Goal: Information Seeking & Learning: Learn about a topic

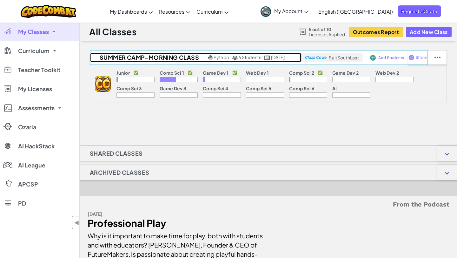
click at [239, 60] on link "Summer Camp-Morning Class Python 6 Students [DATE]" at bounding box center [195, 58] width 211 height 10
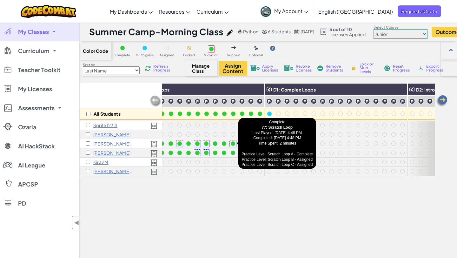
scroll to position [0, 613]
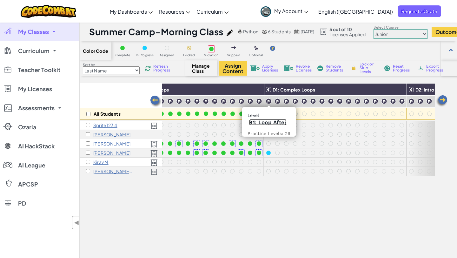
click at [263, 123] on link "81: Loop After" at bounding box center [267, 122] width 37 height 6
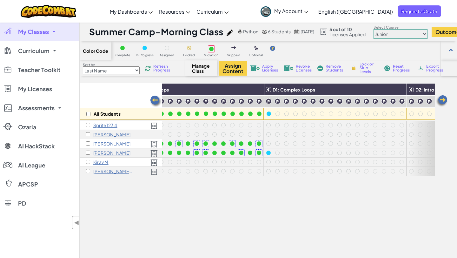
click at [187, 198] on div "All Students A1: Sequences A2: Arguments B1: Complex Arguments (Hit) B2: Comple…" at bounding box center [257, 196] width 355 height 226
click at [291, 90] on span "D1: Complex Loops" at bounding box center [294, 90] width 43 height 6
click at [283, 210] on div "All Students A1: Sequences A2: Arguments B1: Complex Arguments (Hit) B2: Comple…" at bounding box center [257, 196] width 355 height 226
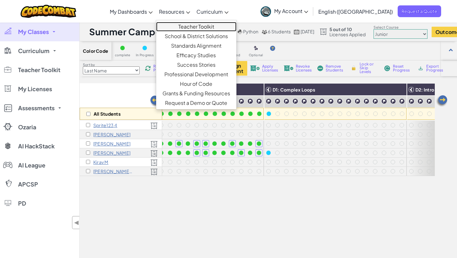
click at [208, 24] on link "Teacher Toolkit" at bounding box center [196, 27] width 80 height 10
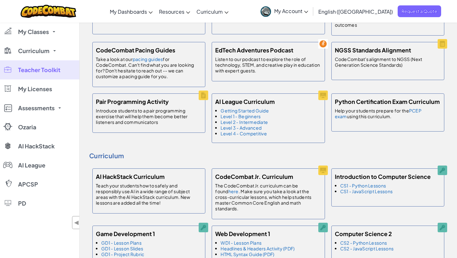
scroll to position [255, 0]
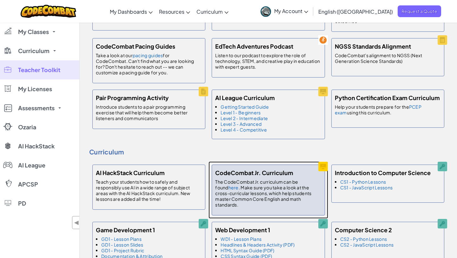
click at [247, 177] on h5 "CodeCombat Jr. Curriculum" at bounding box center [254, 172] width 78 height 9
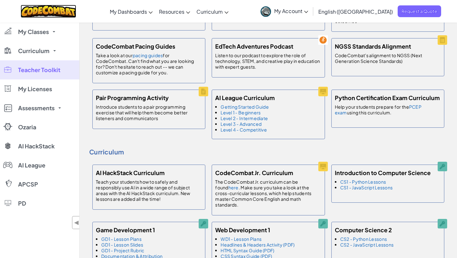
click at [54, 6] on img at bounding box center [49, 11] width 56 height 13
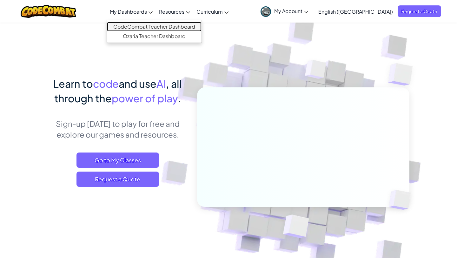
click at [159, 25] on link "CodeCombat Teacher Dashboard" at bounding box center [154, 27] width 95 height 10
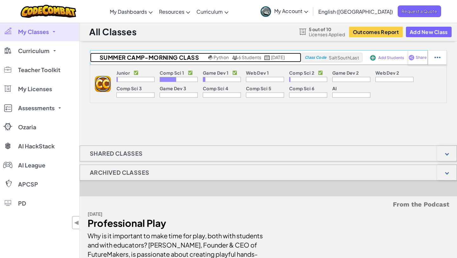
click at [245, 58] on span "6 Students" at bounding box center [249, 57] width 23 height 6
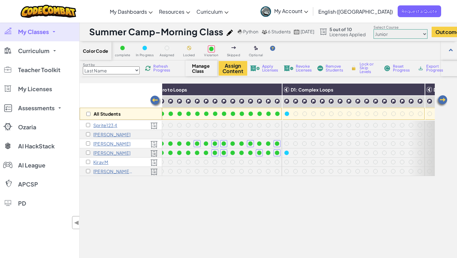
scroll to position [0, 619]
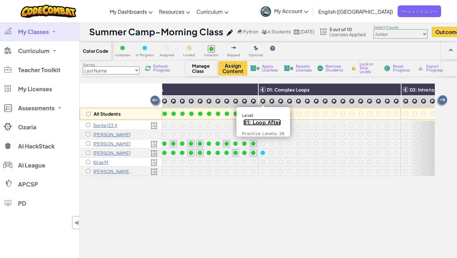
click at [253, 122] on link "81: Loop After" at bounding box center [262, 122] width 37 height 6
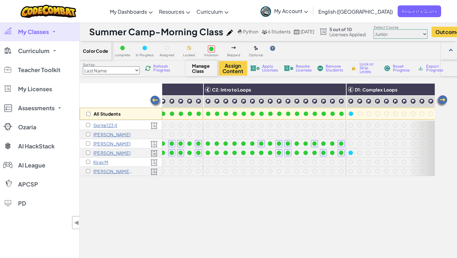
scroll to position [0, 503]
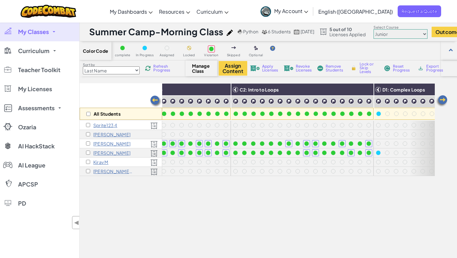
click at [250, 190] on div "All Students A1: Sequences A2: Arguments B1: Complex Arguments (Hit) B2: Comple…" at bounding box center [257, 196] width 355 height 226
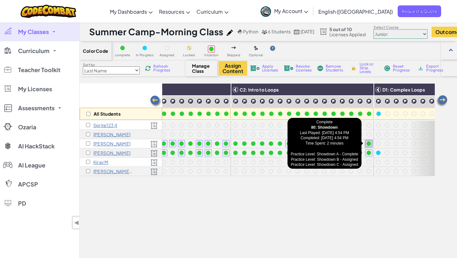
click at [368, 144] on div at bounding box center [369, 143] width 4 height 4
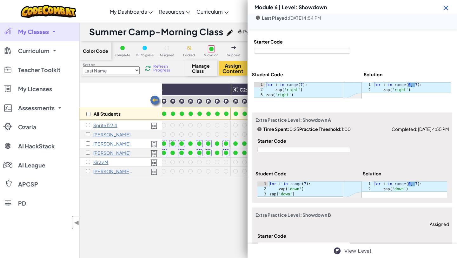
scroll to position [0, 0]
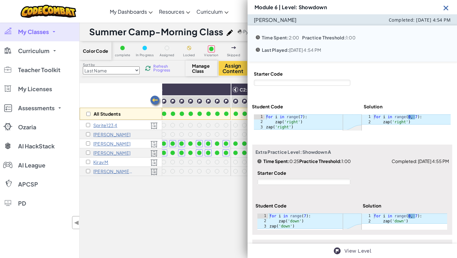
click at [447, 7] on img at bounding box center [446, 8] width 8 height 8
